Goal: Communication & Community: Answer question/provide support

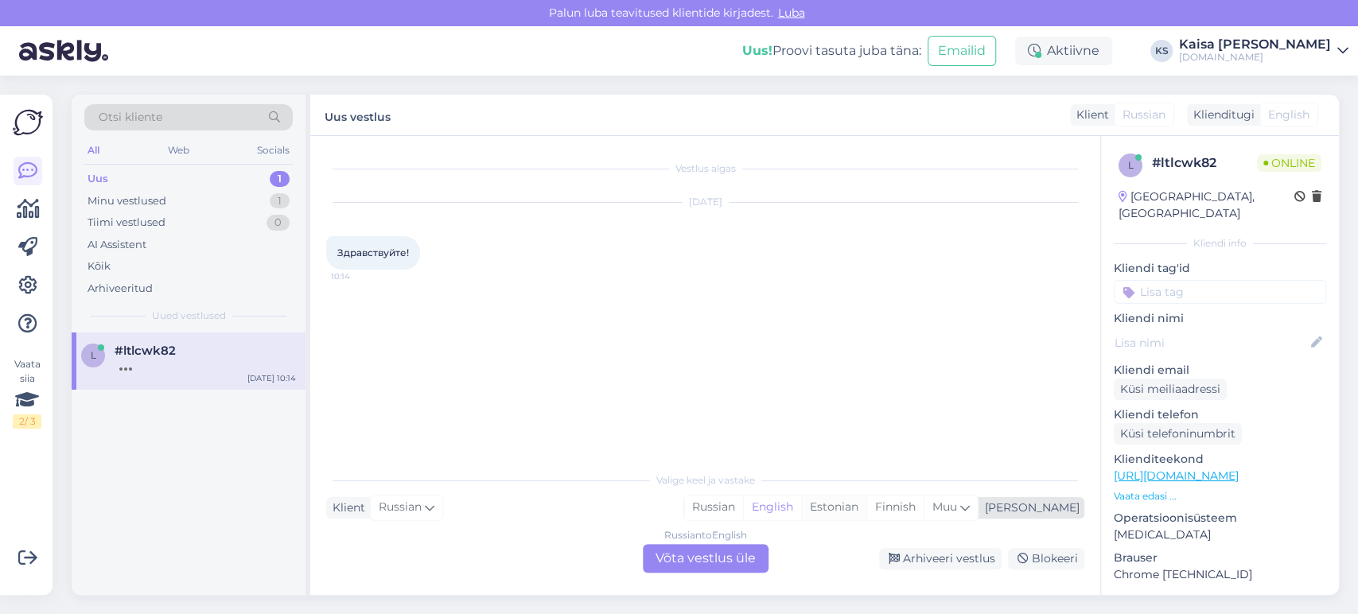
click at [867, 505] on div "Estonian" at bounding box center [833, 508] width 65 height 24
click at [724, 563] on div "Russian to Estonian Võta vestlus üle" at bounding box center [706, 558] width 126 height 29
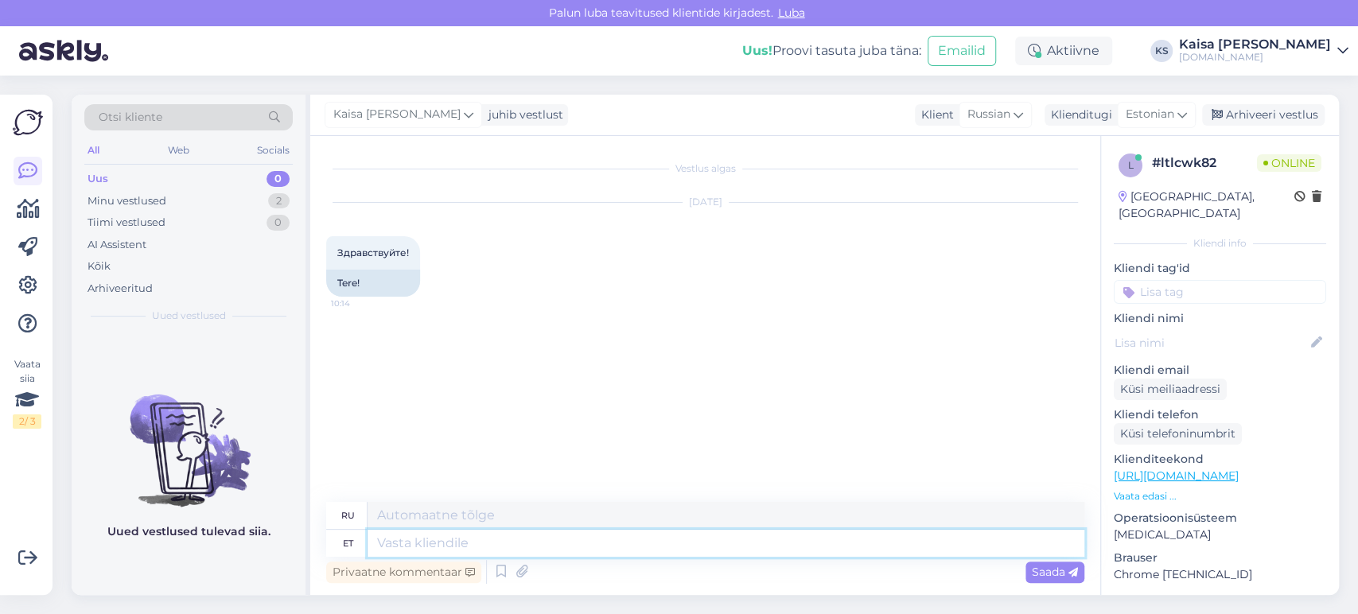
click at [719, 544] on textarea at bounding box center [726, 543] width 717 height 27
type textarea "Tere"
type textarea "Привет"
type textarea "Tere päevast!"
type textarea "Добрый день!"
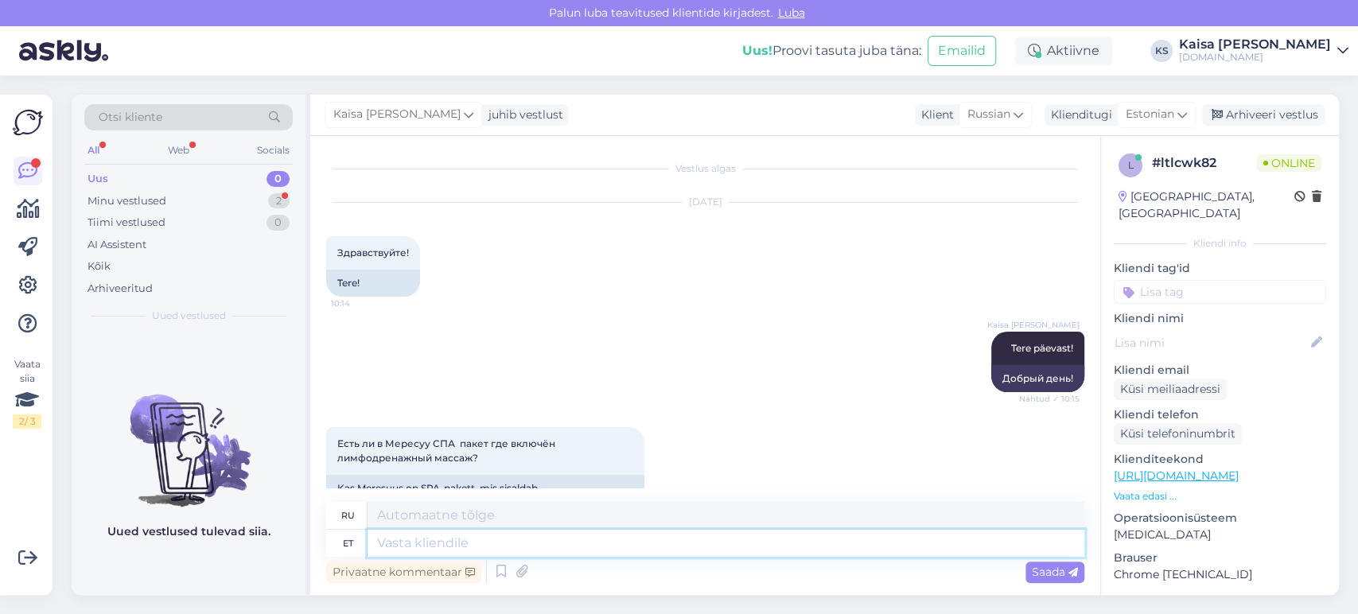
scroll to position [45, 0]
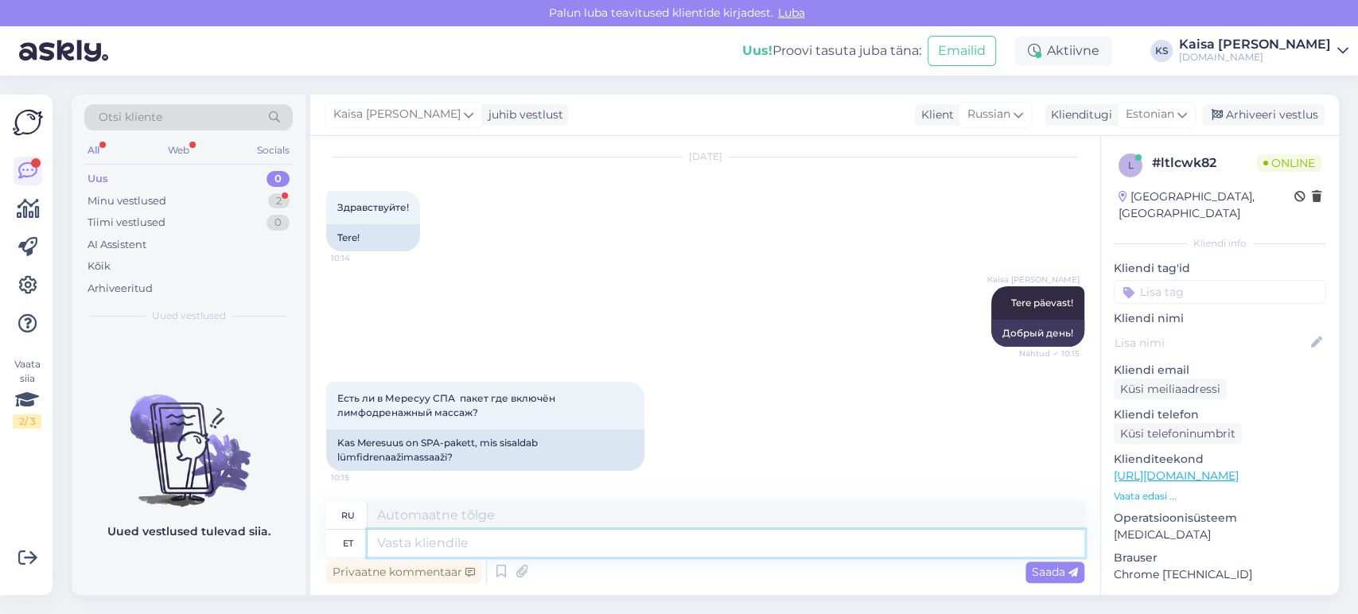
click at [585, 547] on textarea at bounding box center [726, 543] width 717 height 27
type textarea "Ei, [GEOGRAPHIC_DATA]"
type textarea "Нет,"
type textarea "Ei, paraku H"
type textarea "Нет, к сожалению."
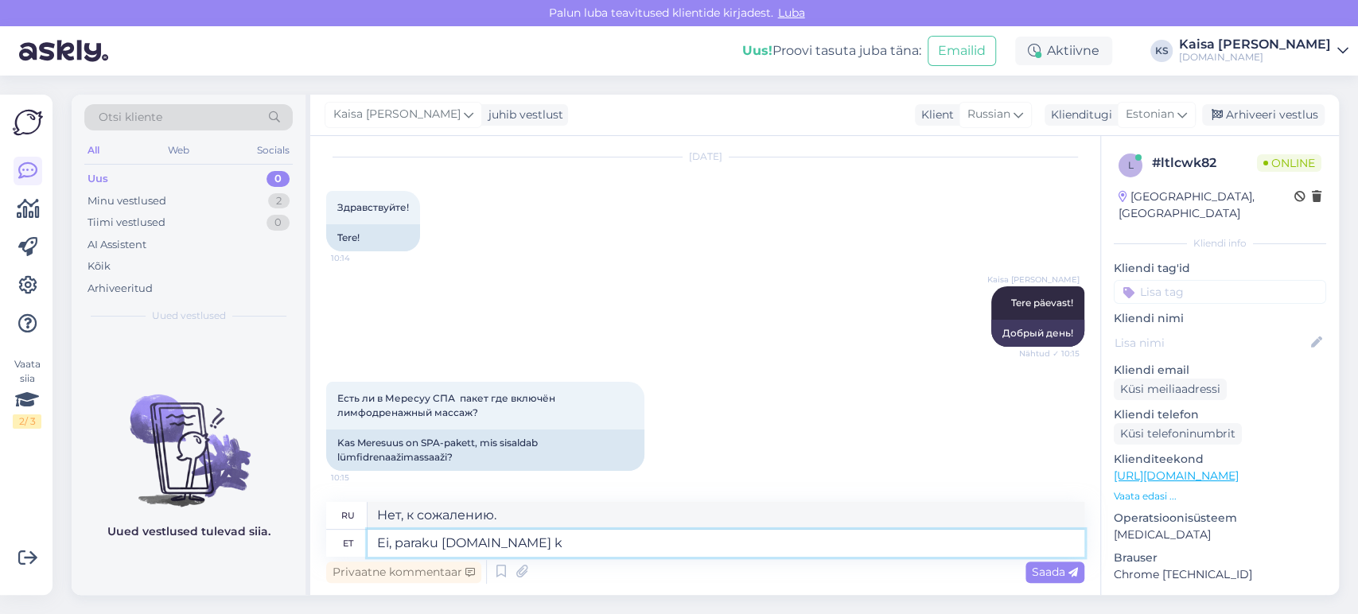
type textarea "Ei, paraku [DOMAIN_NAME] ka"
type textarea "Нет, к сожалению [DOMAIN_NAME]"
type textarea "Ei, paraku [DOMAIN_NAME] kaudu ei"
type textarea "Нет, к сожалению, через [DOMAIN_NAME]"
type textarea "Ei, paraku [DOMAIN_NAME] kaudu ei ole"
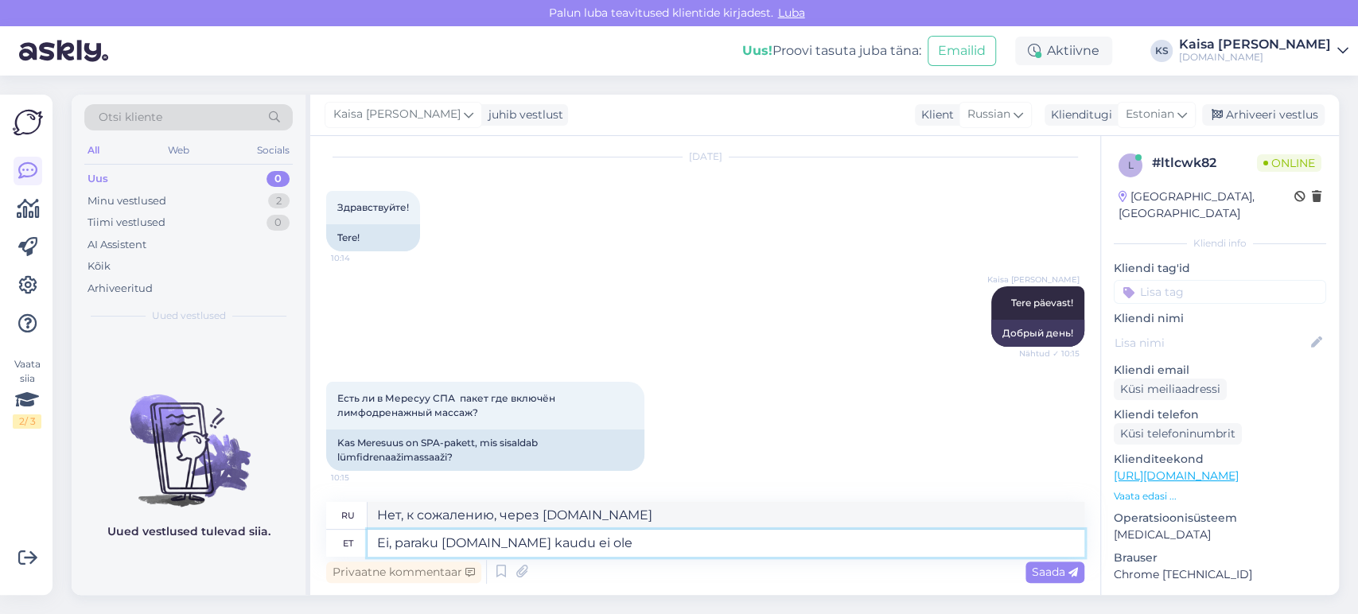
type textarea "Нет, к сожалению, не через [DOMAIN_NAME] ."
type textarea "Ei, paraku [DOMAIN_NAME] kaudu ei ole se"
type textarea "Нет, к сожалению, не через [DOMAIN_NAME]"
type textarea "Ei, paraku [DOMAIN_NAME] kaudu ei ole sellist pa"
type textarea "Нет, к сожалению, на [DOMAIN_NAME] такого нет."
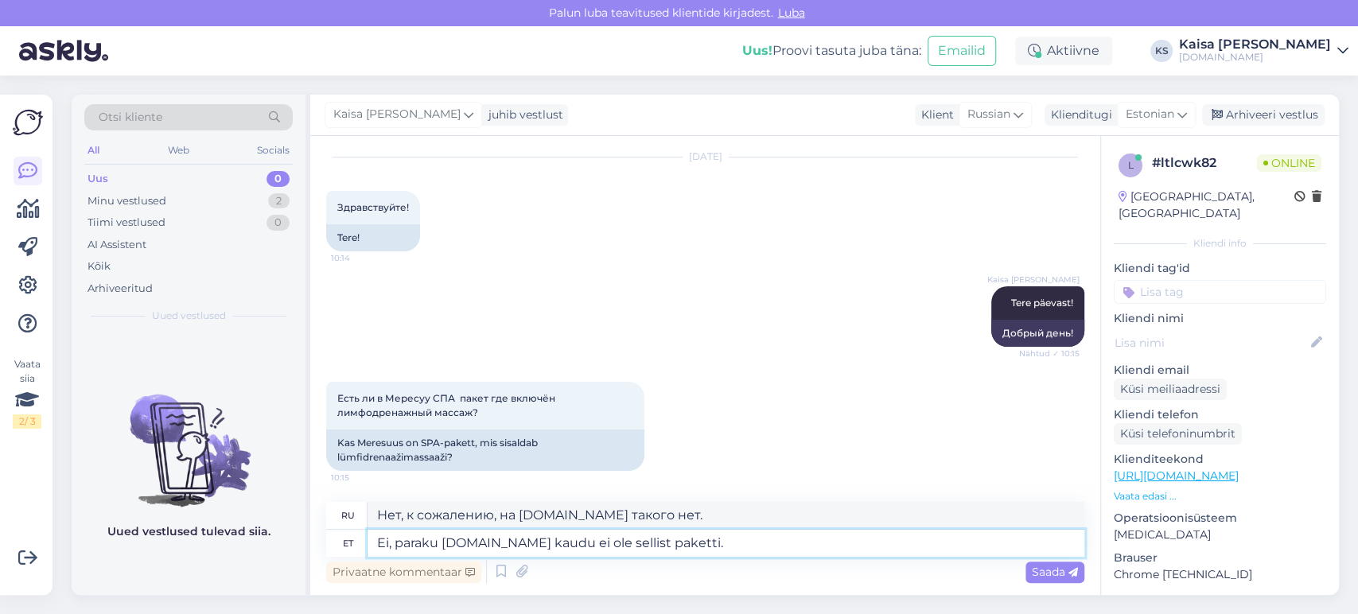
type textarea "Ei, paraku [DOMAIN_NAME] kaudu ei ole sellist paketti."
type textarea "Нет, к сожалению, такого пакета на [DOMAIN_NAME] нет."
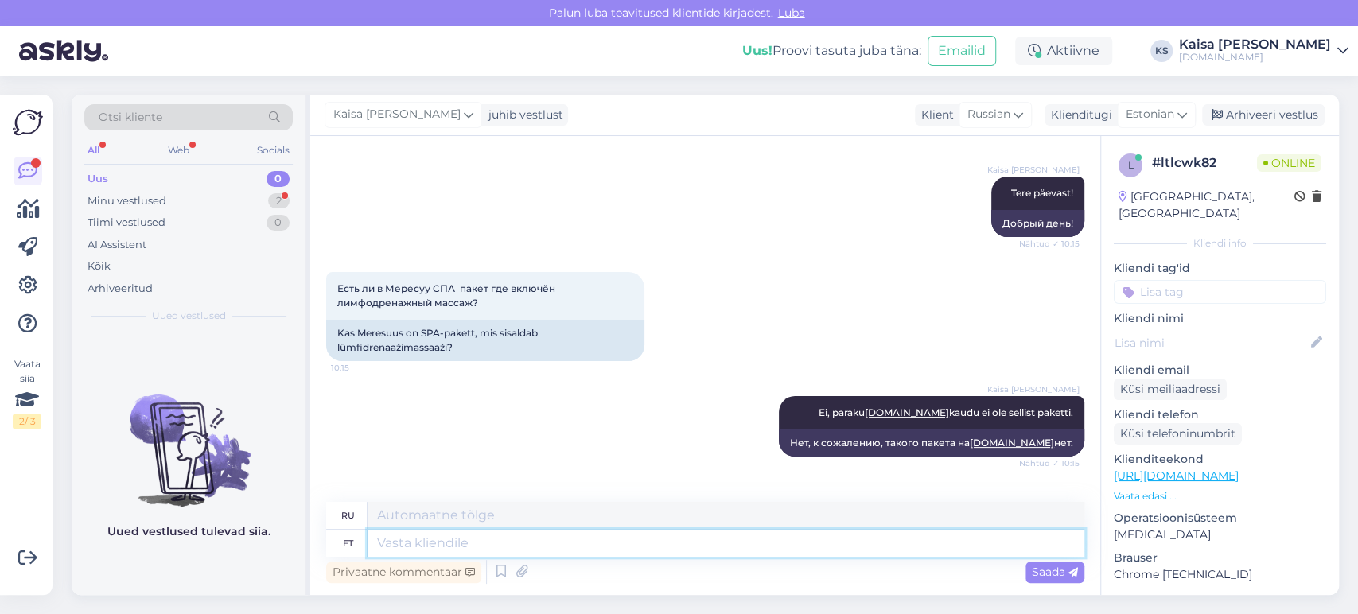
scroll to position [251, 0]
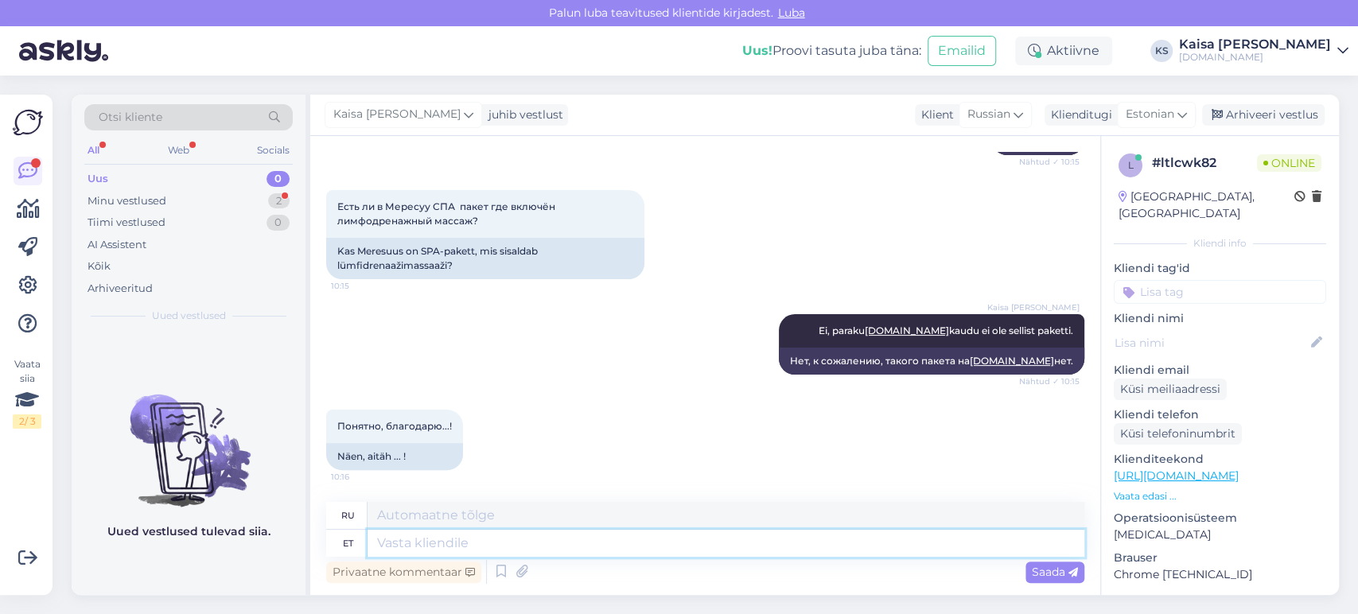
click at [546, 554] on textarea at bounding box center [726, 543] width 717 height 27
type textarea "Palun."
type textarea "Пожалуйста."
